Goal: Contribute content: Contribute content

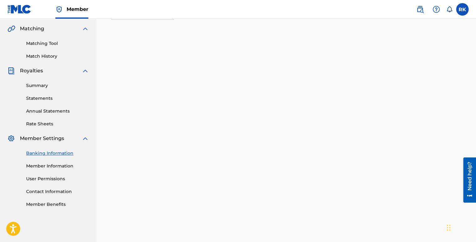
scroll to position [88, 0]
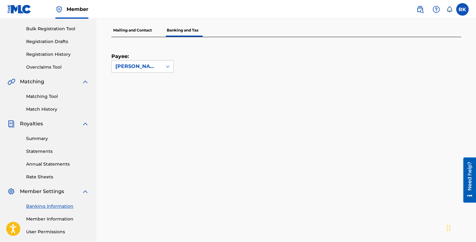
click at [139, 34] on p "Mailing and Contact" at bounding box center [132, 30] width 42 height 13
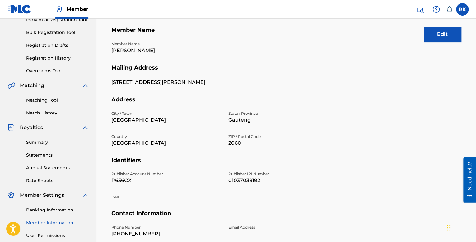
scroll to position [125, 0]
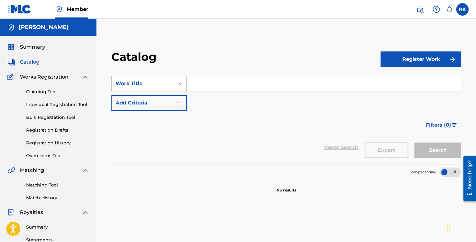
click at [34, 61] on span "Catalog" at bounding box center [30, 61] width 20 height 7
click at [32, 50] on span "Summary" at bounding box center [32, 46] width 25 height 7
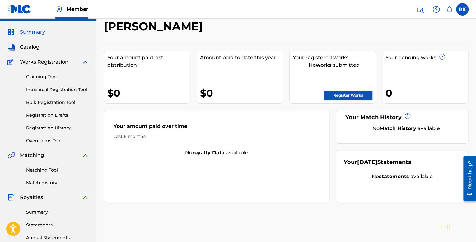
scroll to position [31, 0]
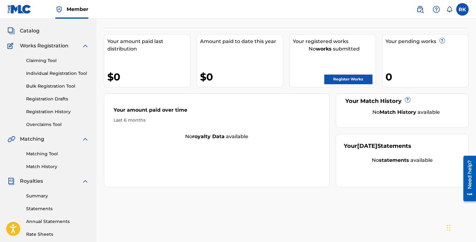
click at [352, 80] on link "Register Works" at bounding box center [348, 78] width 48 height 9
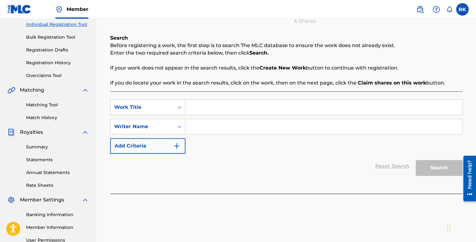
scroll to position [62, 0]
